Goal: Information Seeking & Learning: Learn about a topic

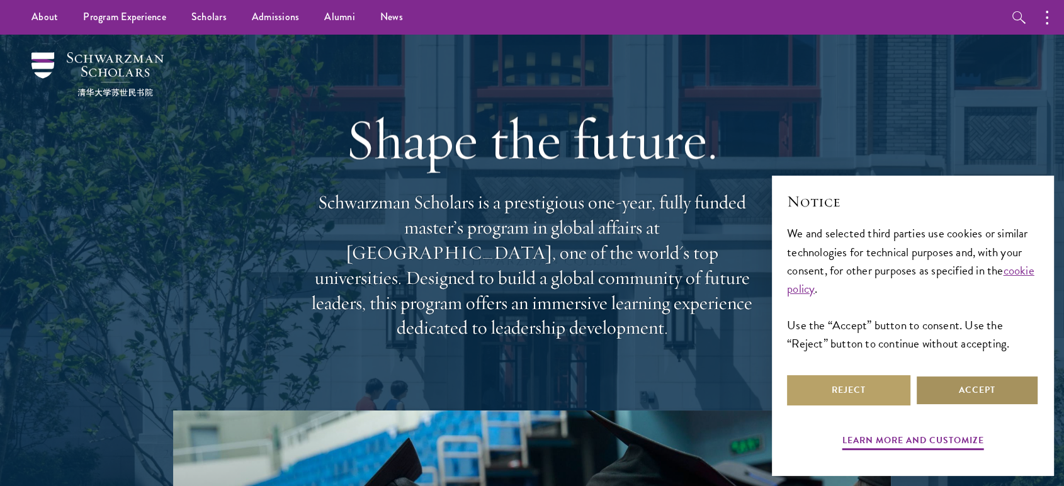
click at [980, 388] on button "Accept" at bounding box center [977, 390] width 123 height 30
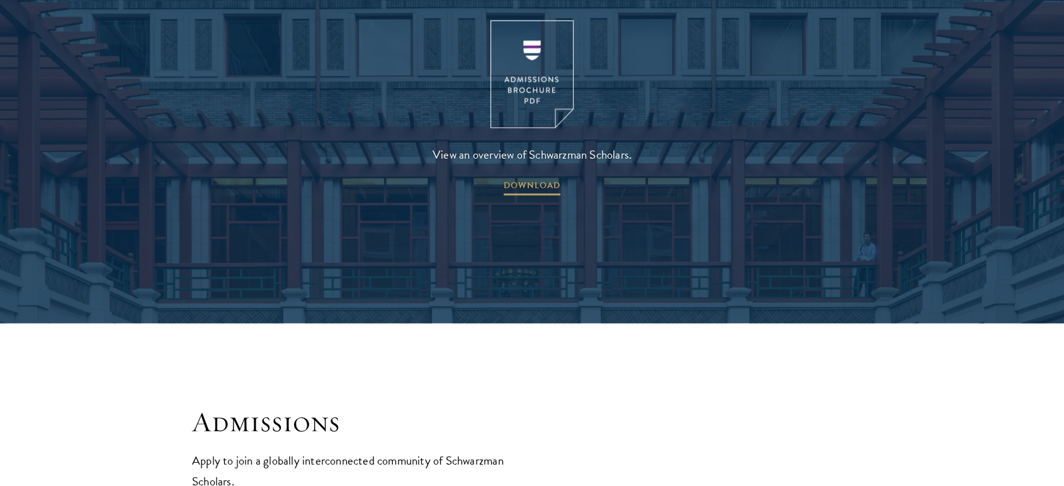
scroll to position [1787, 0]
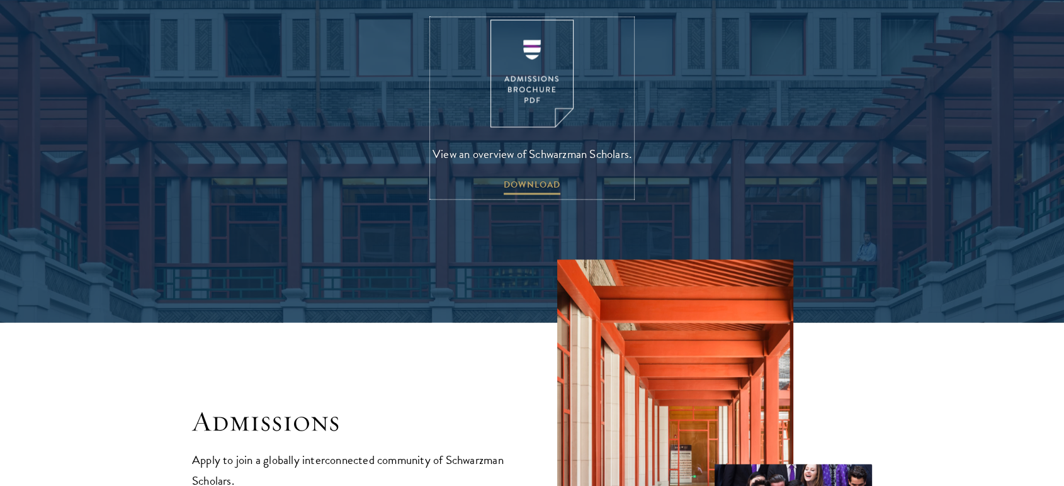
click at [504, 66] on img at bounding box center [531, 74] width 83 height 108
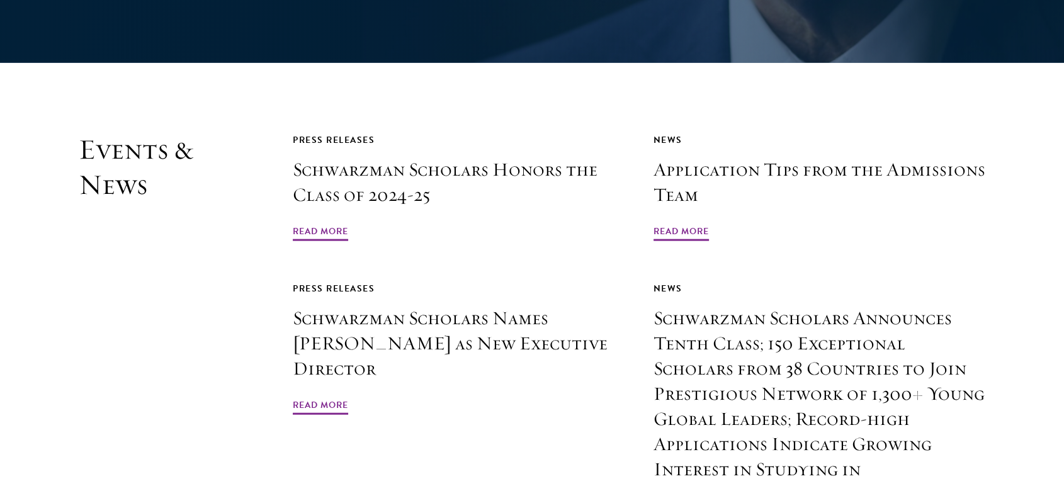
scroll to position [2894, 0]
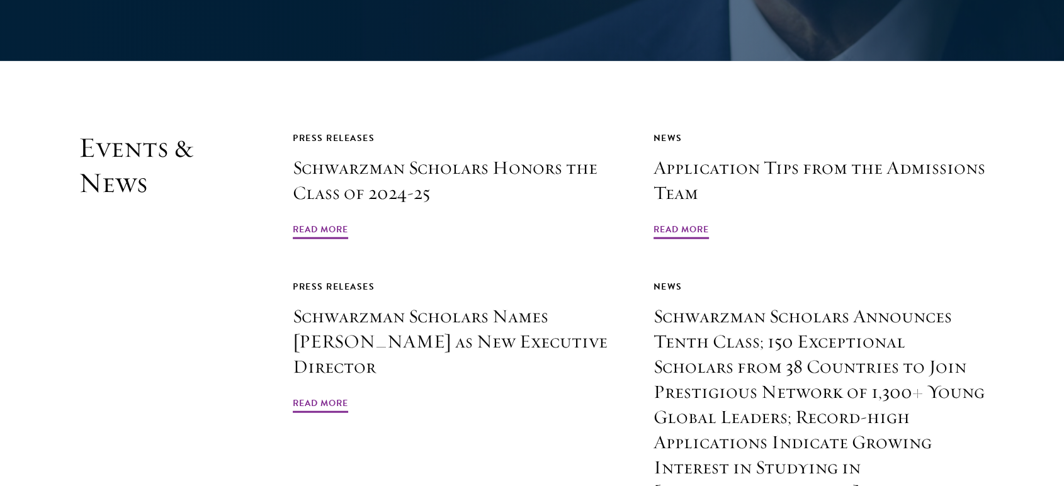
click at [1007, 271] on section "Events & News Press Releases Schwarzman Scholars Honors the Class of 2024-25 Re…" at bounding box center [532, 369] width 1064 height 478
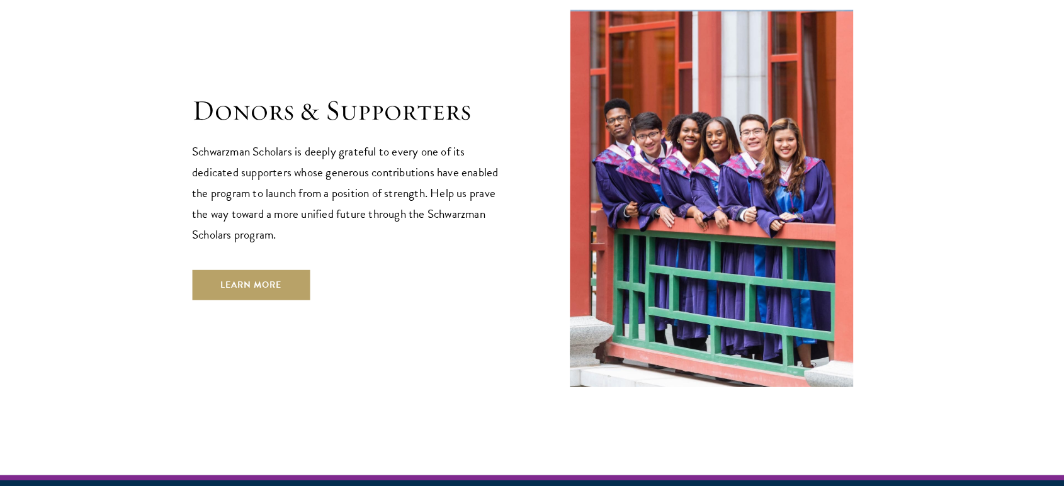
scroll to position [3578, 0]
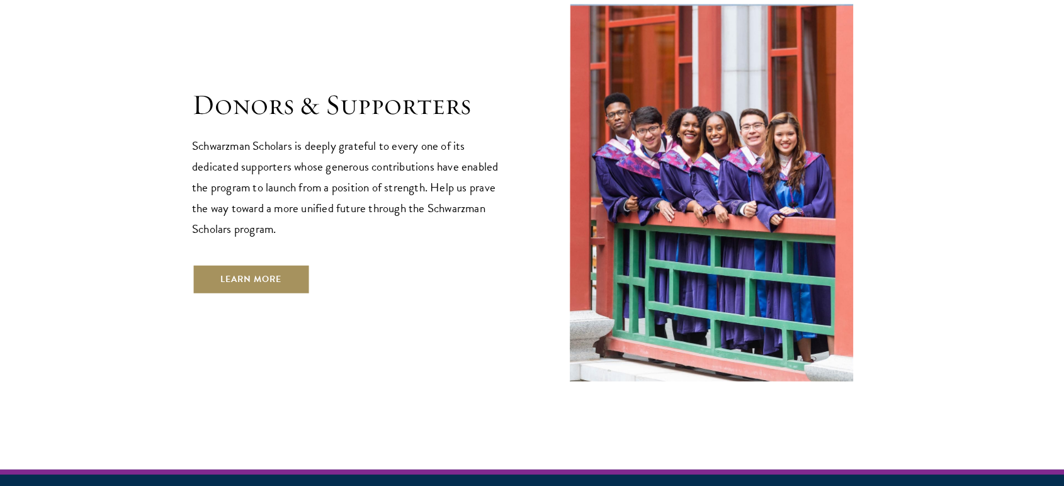
click at [285, 264] on link "Learn More" at bounding box center [251, 279] width 118 height 30
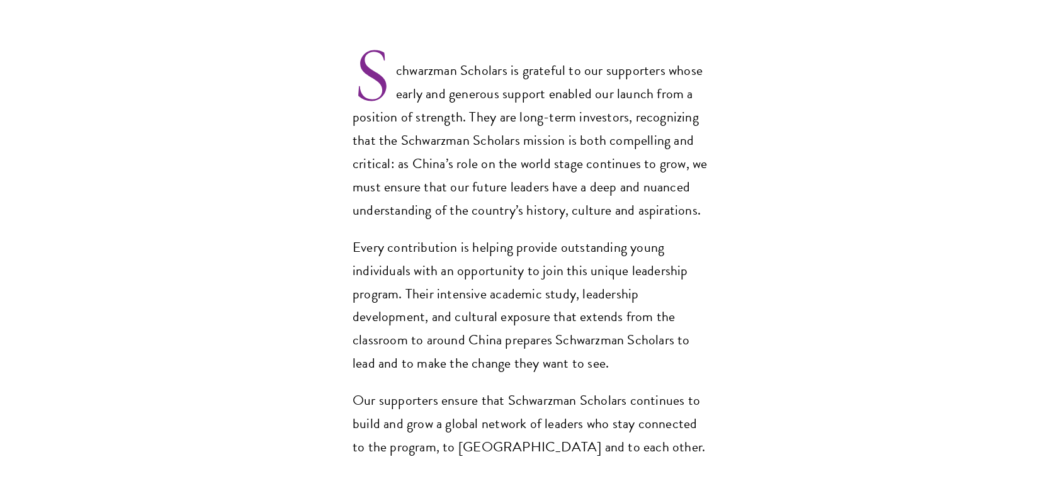
click at [1009, 290] on section "Schwarzman Scholars is grateful to our supporters whose early and generous supp…" at bounding box center [532, 251] width 1064 height 489
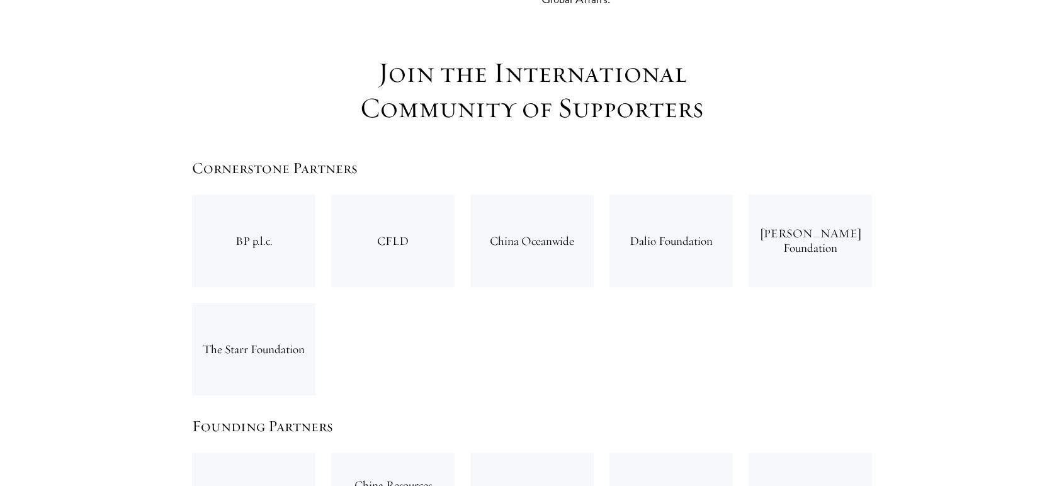
scroll to position [1926, 0]
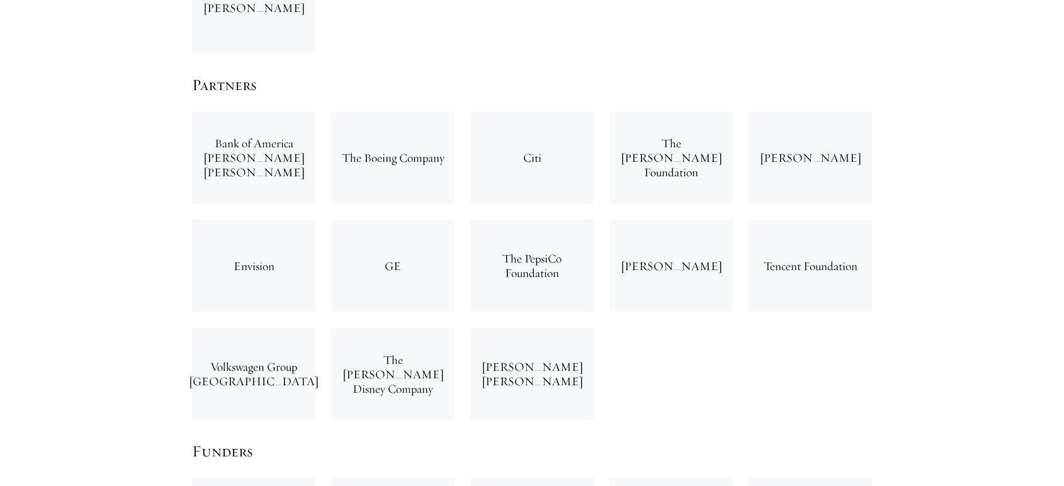
scroll to position [2641, 0]
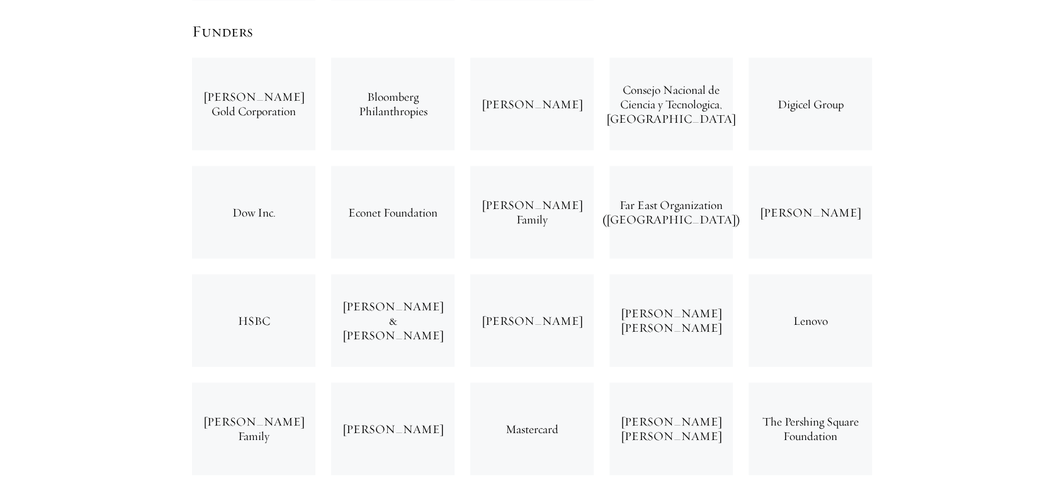
scroll to position [3053, 0]
click at [1019, 285] on section "Join the International Community of Supporters Cornerstone Partners BP p.l.c. C…" at bounding box center [532, 296] width 1064 height 2774
click at [1023, 271] on section "Join the International Community of Supporters Cornerstone Partners BP p.l.c. C…" at bounding box center [532, 296] width 1064 height 2774
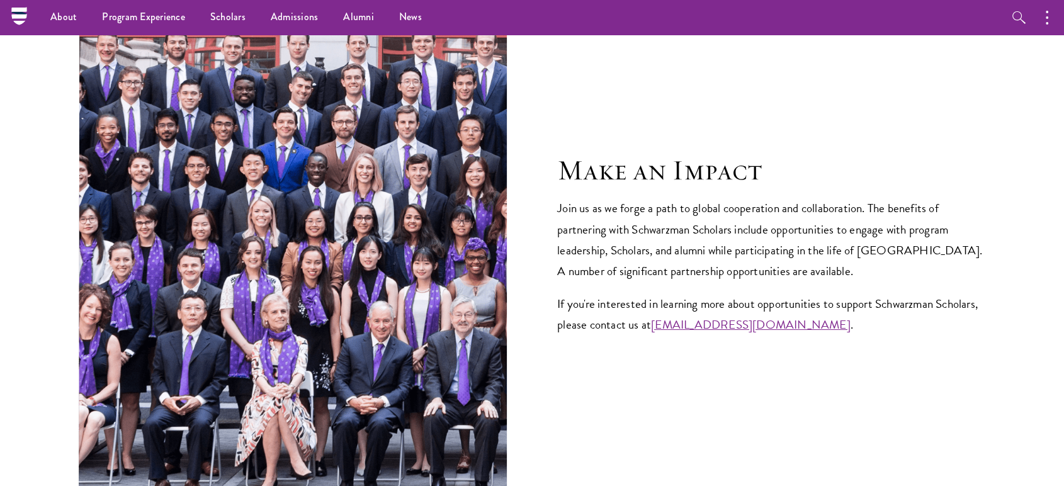
scroll to position [4783, 0]
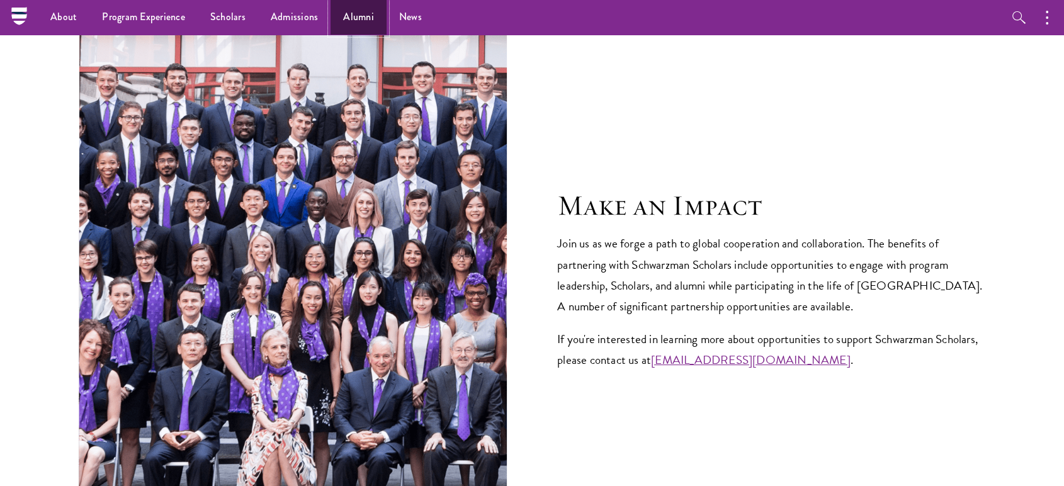
click at [357, 17] on link "Alumni" at bounding box center [359, 17] width 56 height 35
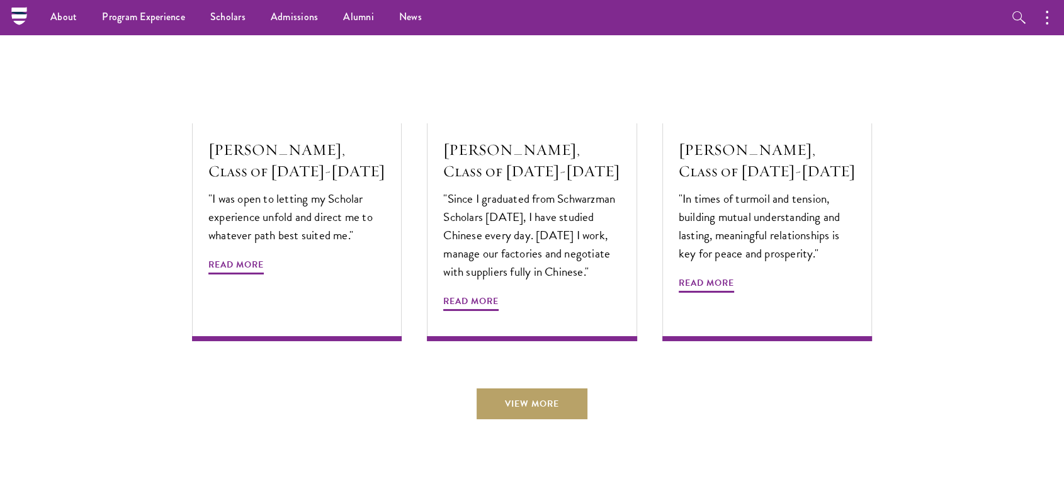
scroll to position [4275, 0]
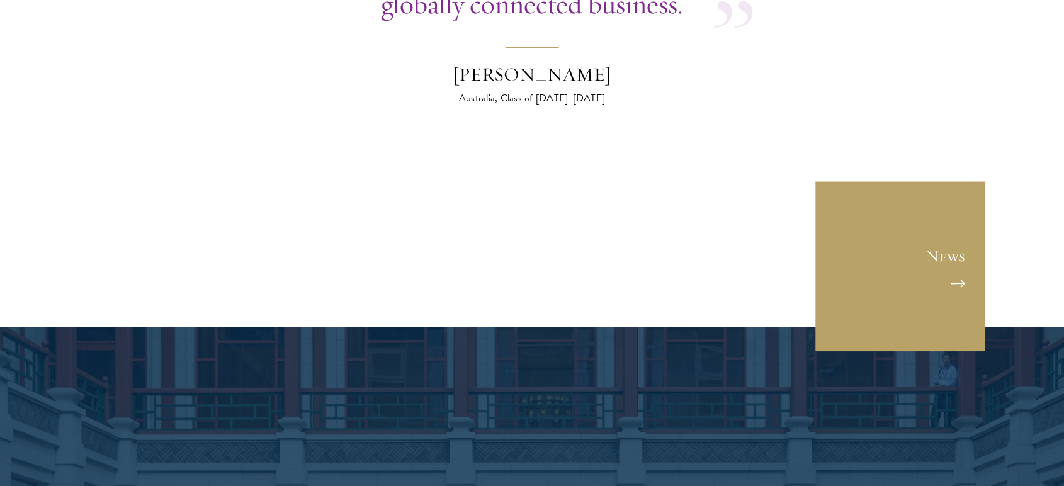
scroll to position [4969, 0]
